Goal: Ask a question: Seek information or help from site administrators or community

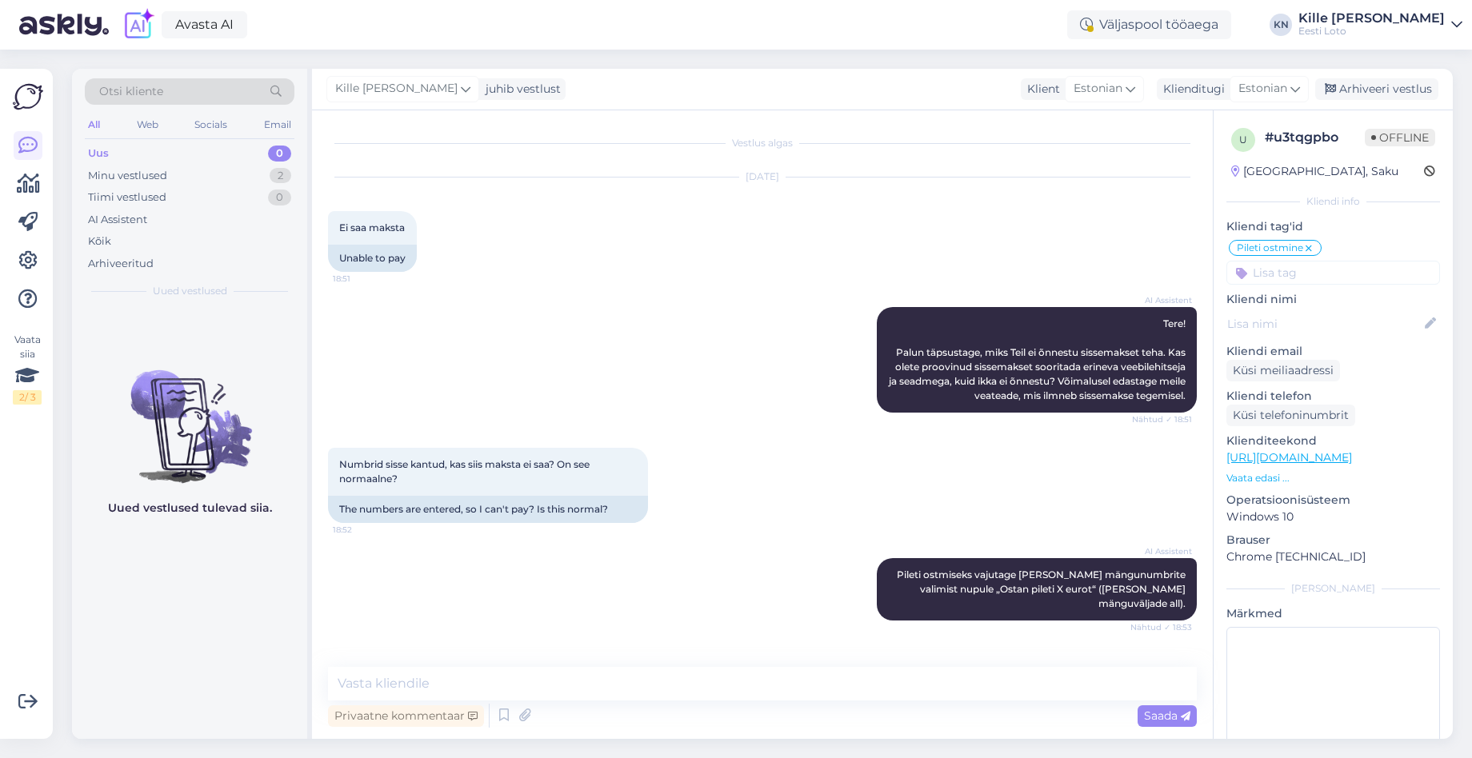
scroll to position [32, 0]
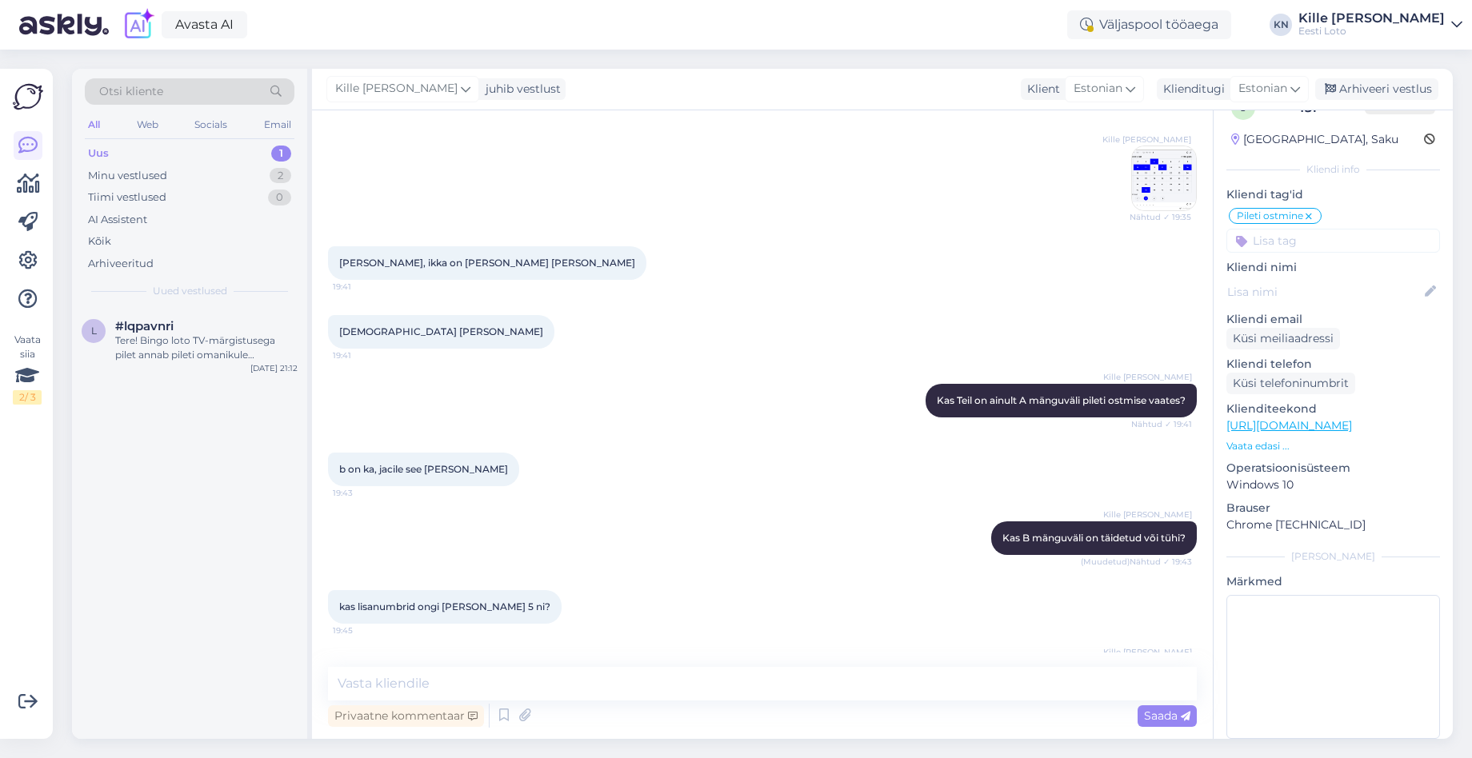
click at [218, 156] on div "Uus 1" at bounding box center [190, 153] width 210 height 22
click at [214, 346] on div "Tere! Bingo loto TV-märgistusega pilet annab pileti omanikule võimaluse osaleda…" at bounding box center [206, 348] width 182 height 29
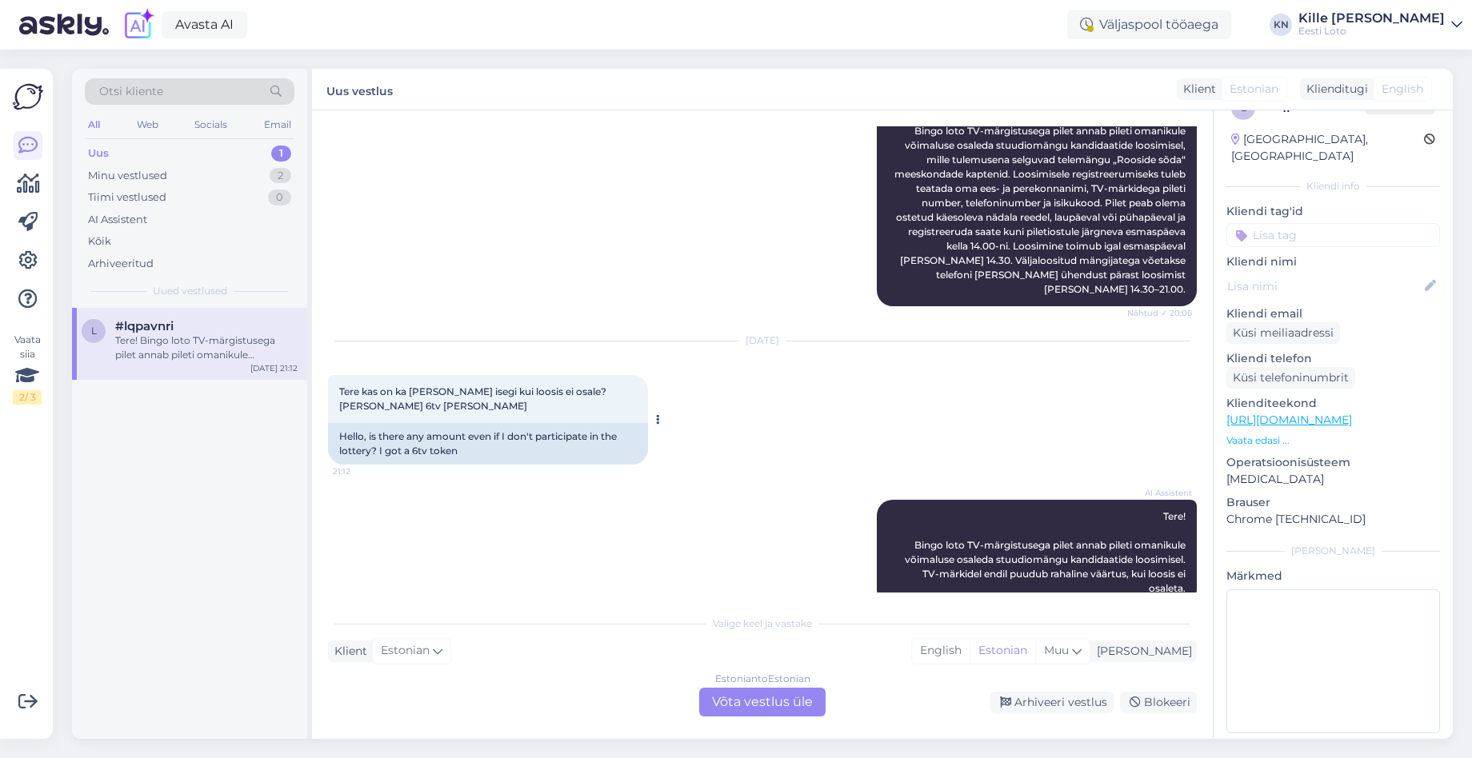
scroll to position [652, 0]
click at [1286, 223] on input at bounding box center [1333, 235] width 214 height 24
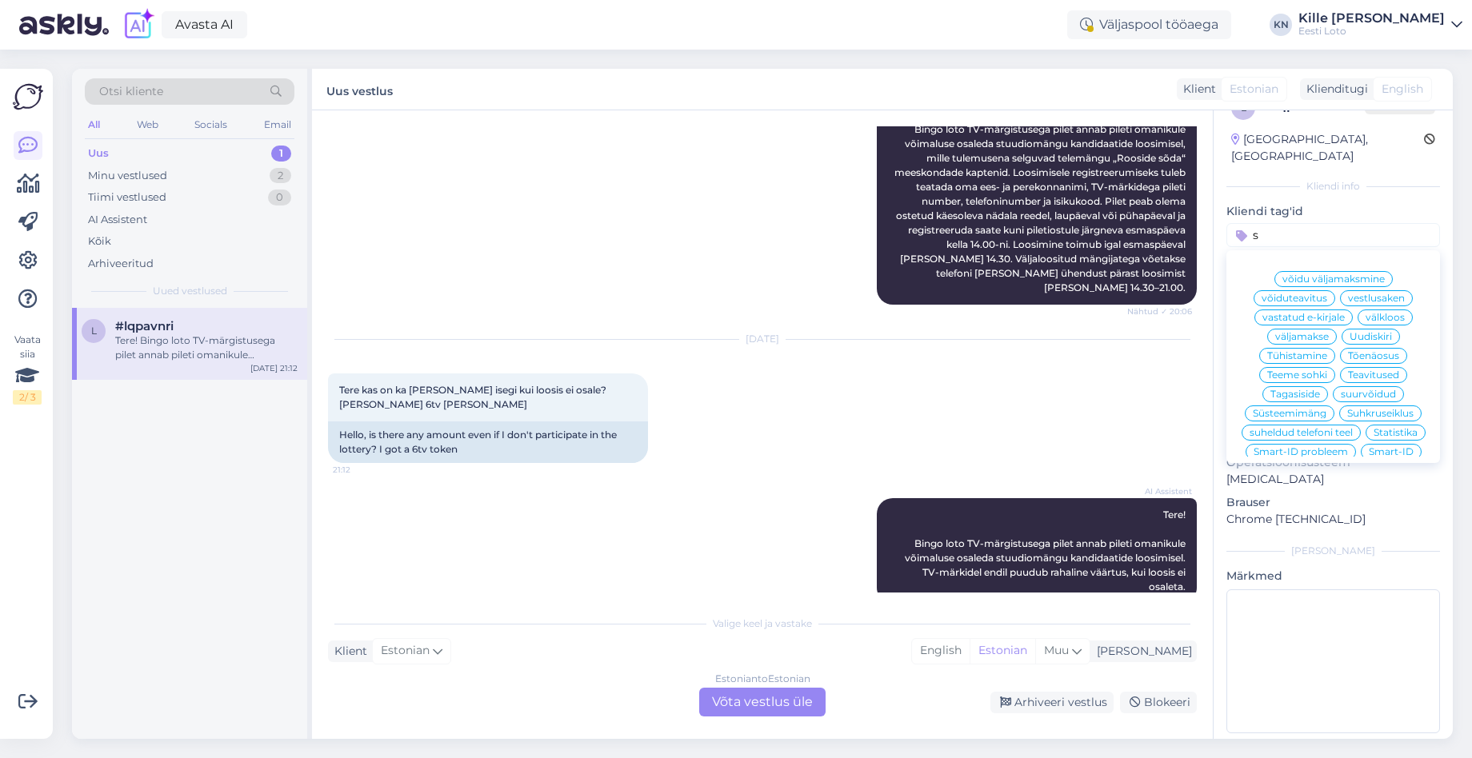
scroll to position [0, 0]
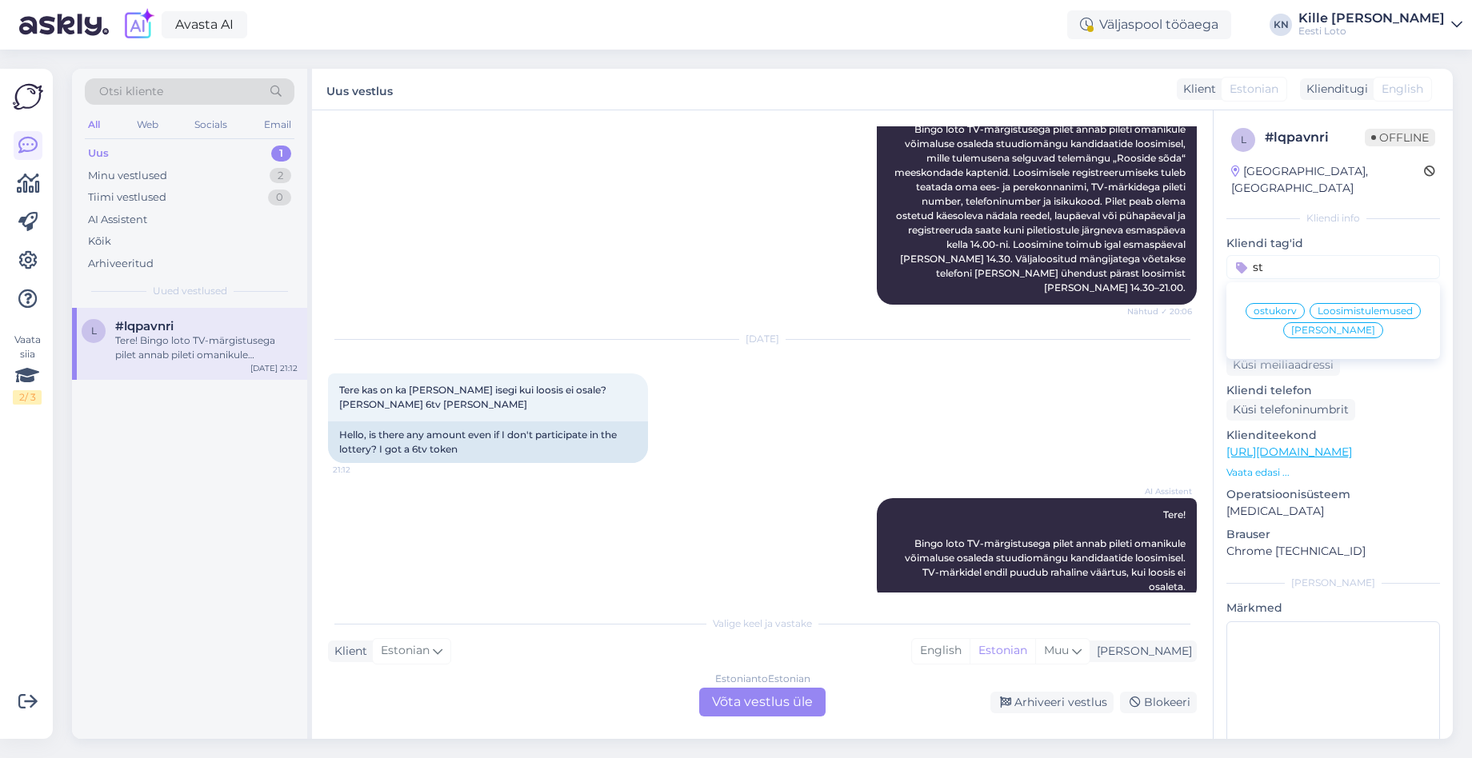
type input "s"
type input "bi"
click at [1319, 326] on span "Bingo TV registreerimine" at bounding box center [1333, 331] width 119 height 10
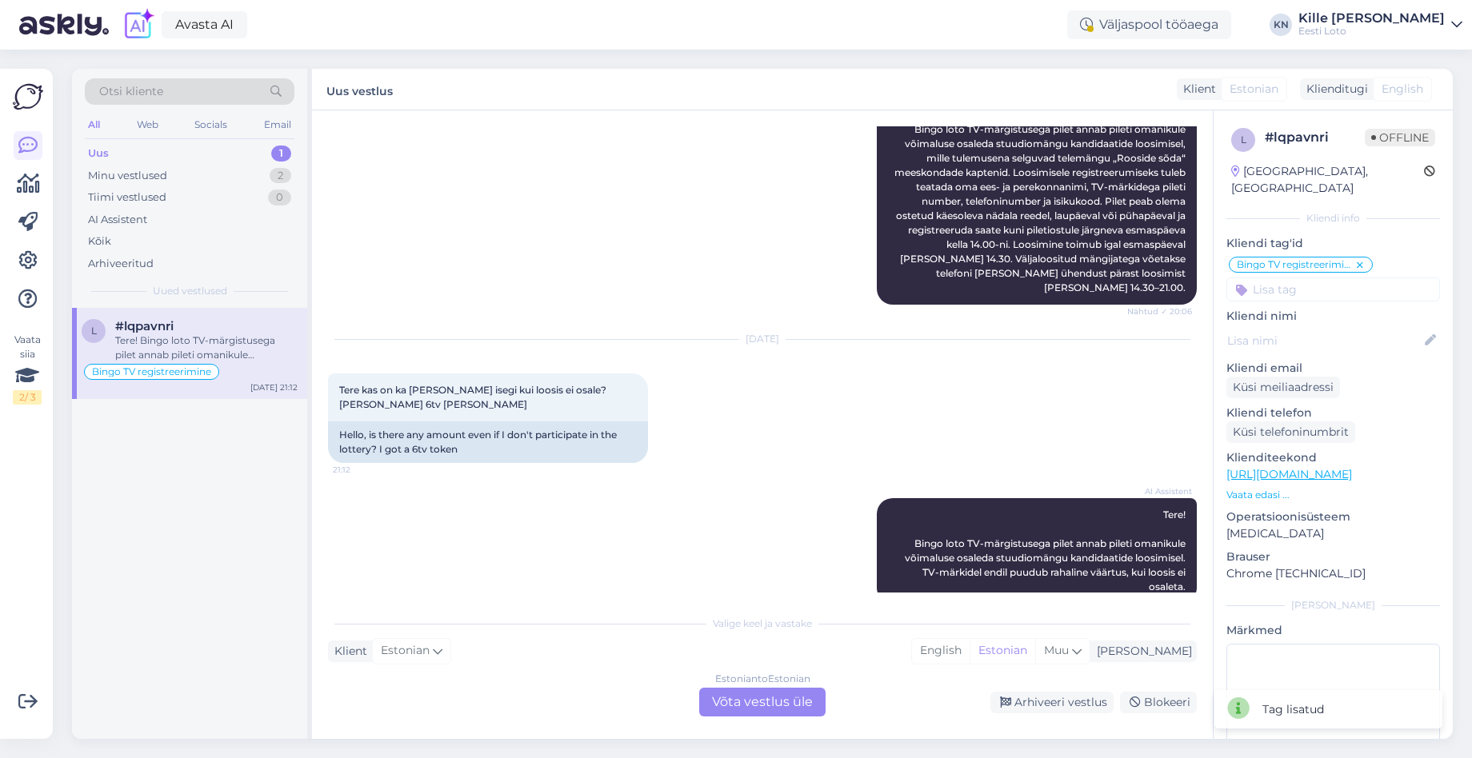
click at [1291, 278] on input at bounding box center [1333, 290] width 214 height 24
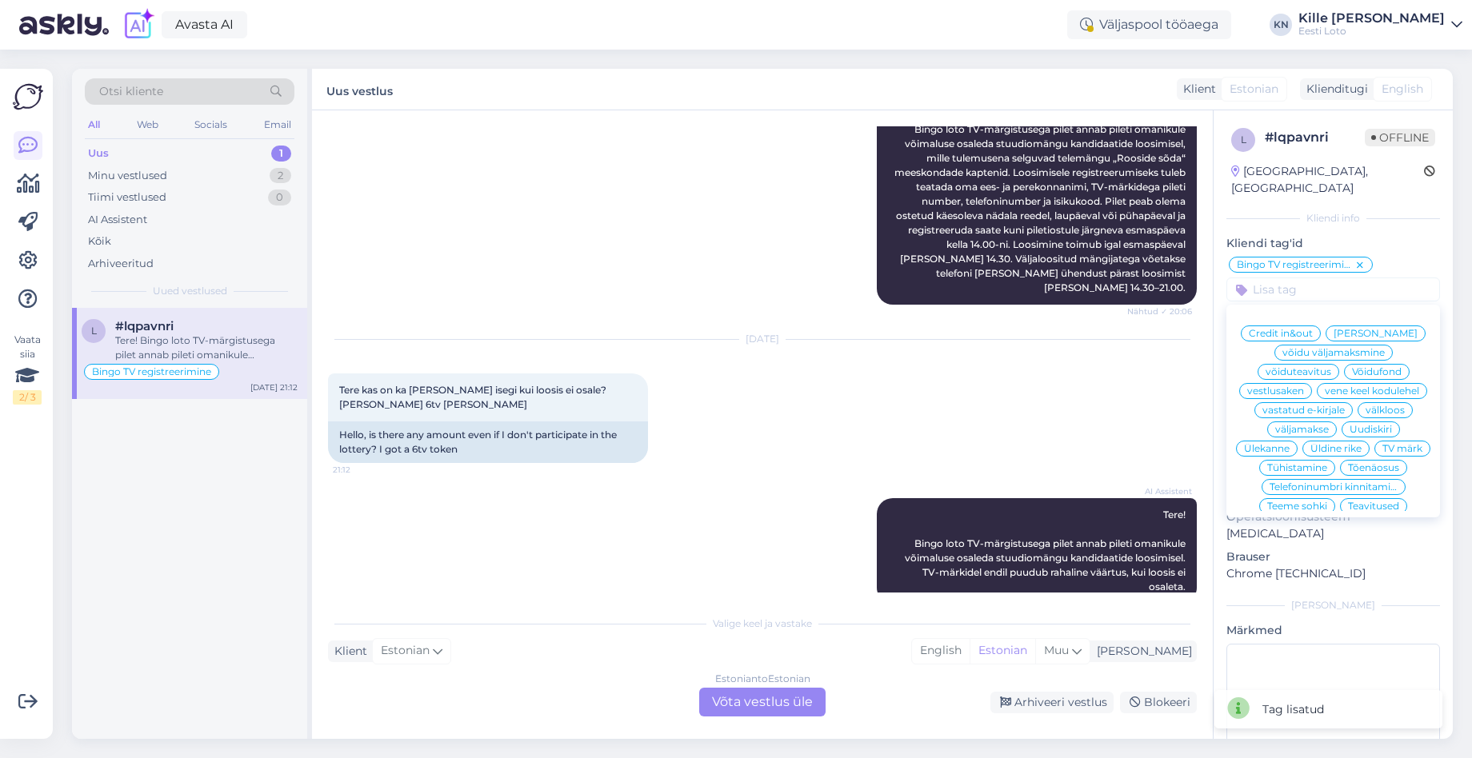
click at [1399, 255] on div "Bingo TV registreerimine Credit in&out [PERSON_NAME] võidu väljamaksmine võidut…" at bounding box center [1333, 278] width 214 height 46
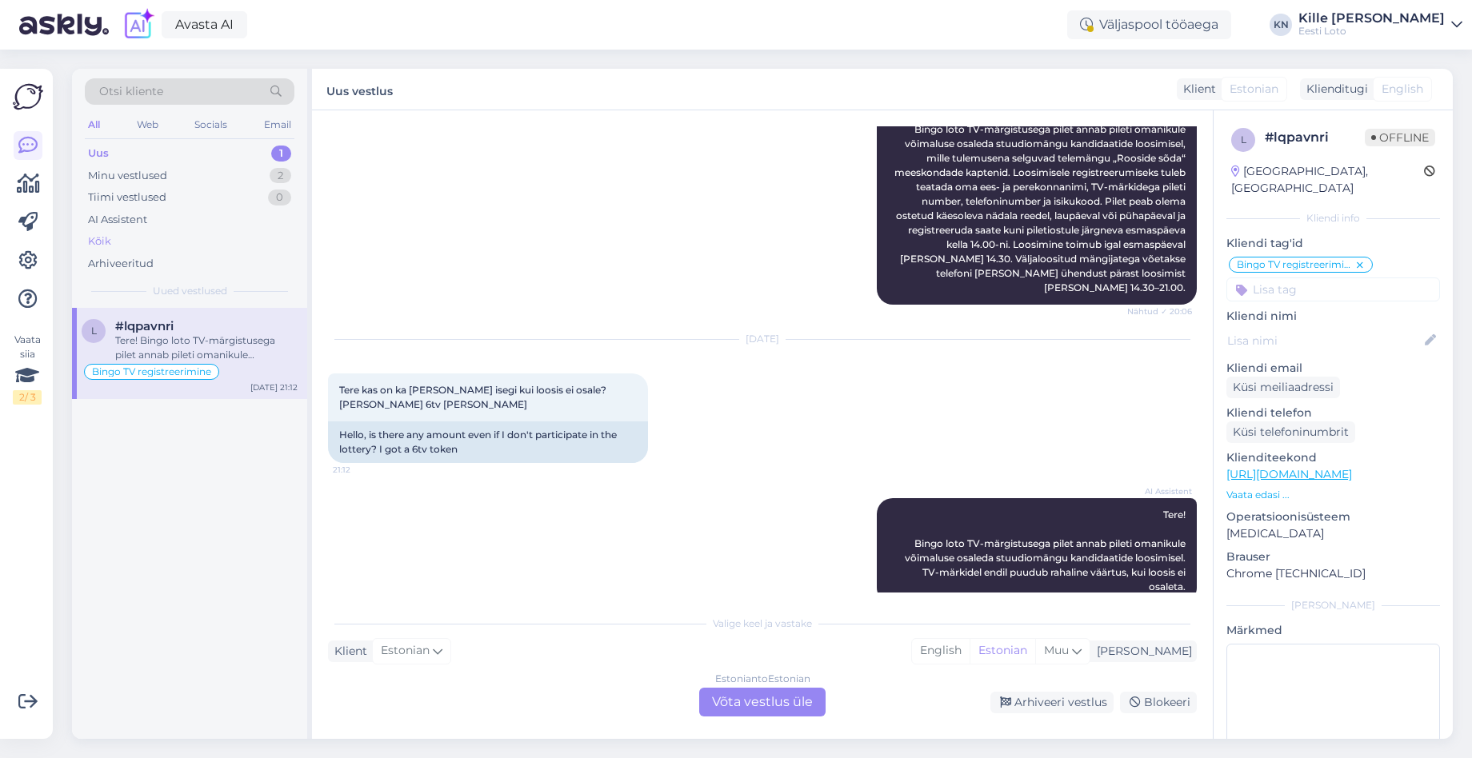
drag, startPoint x: 168, startPoint y: 235, endPoint x: 160, endPoint y: 231, distance: 8.9
click at [168, 235] on div "Kõik" at bounding box center [190, 241] width 210 height 22
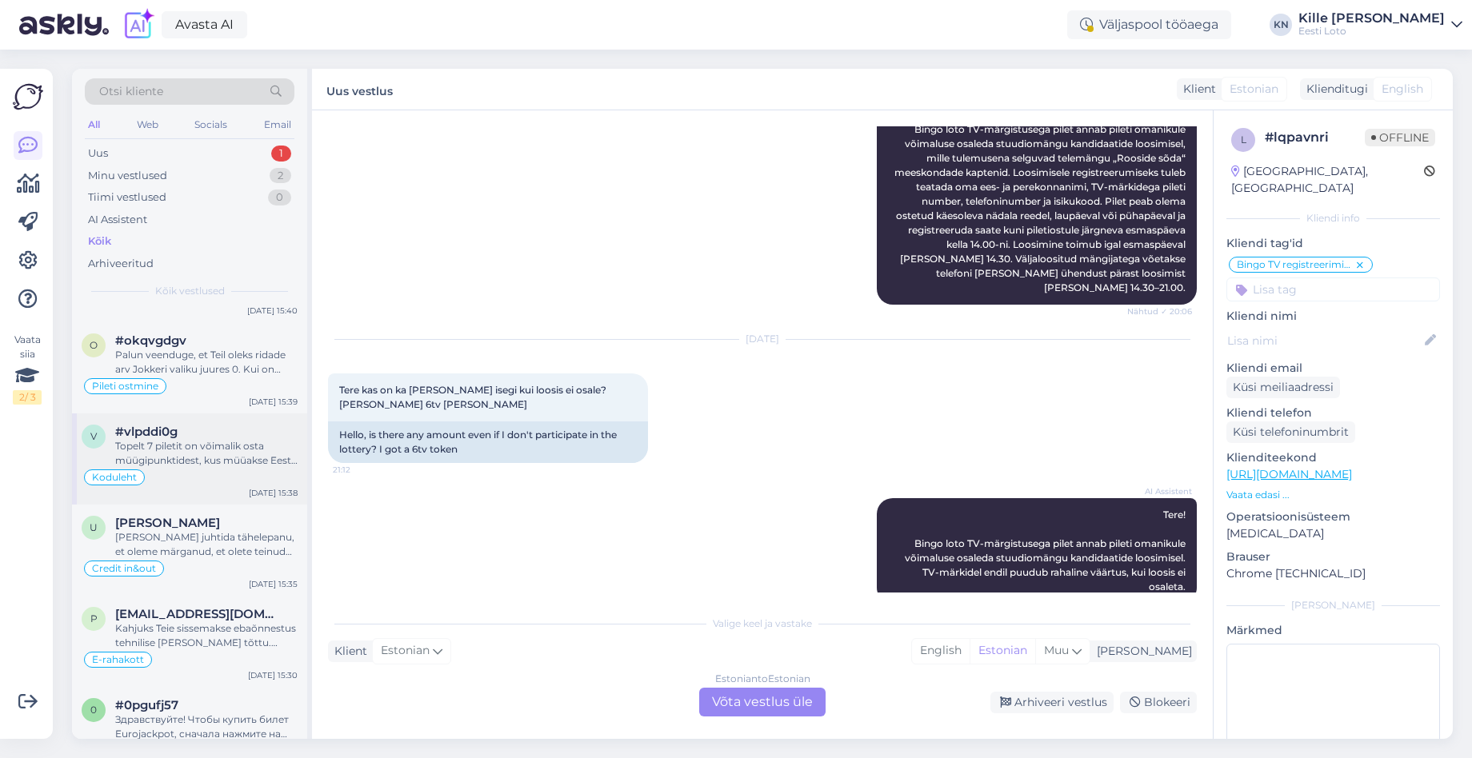
scroll to position [2416, 0]
click at [205, 517] on span "[PERSON_NAME]" at bounding box center [167, 521] width 105 height 14
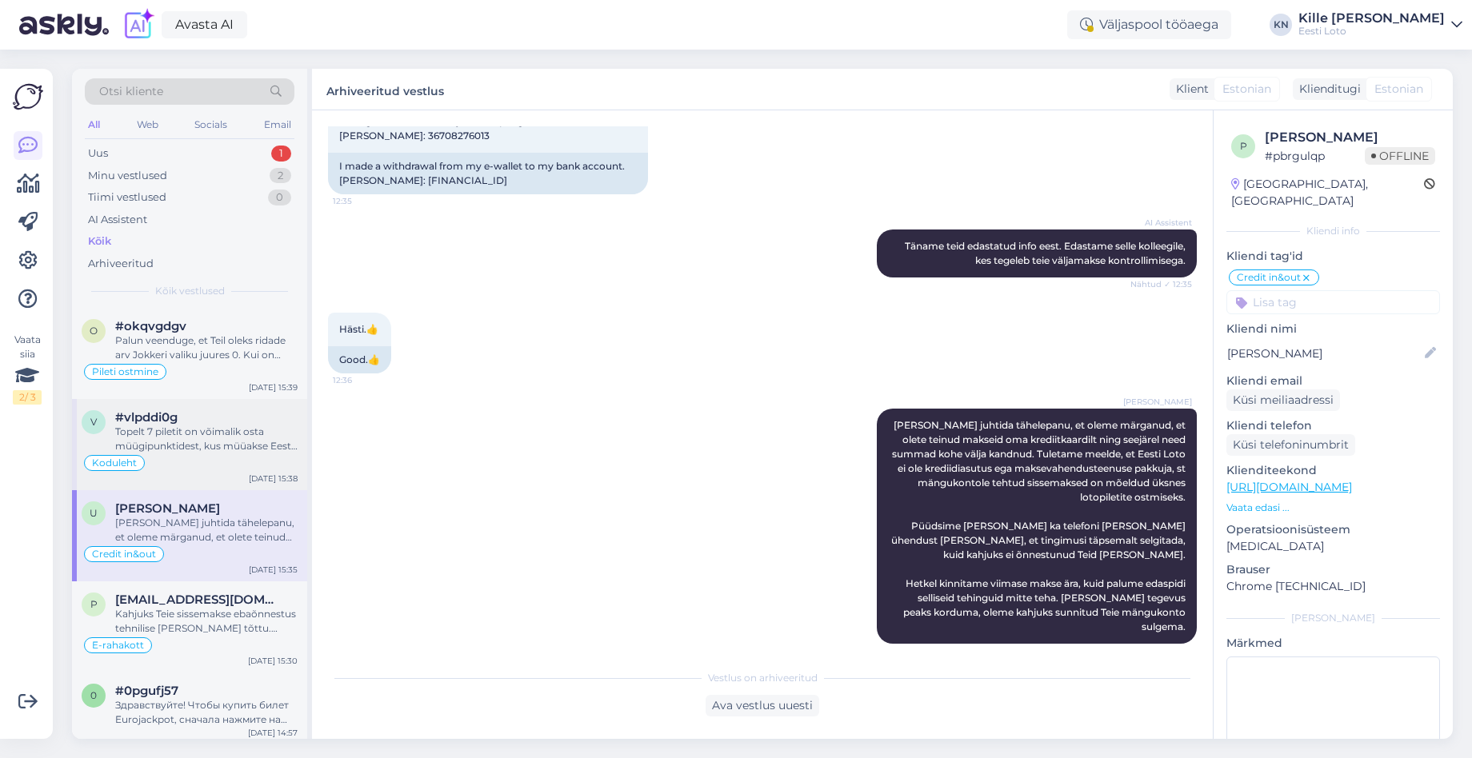
scroll to position [2473, 0]
